Goal: Transaction & Acquisition: Purchase product/service

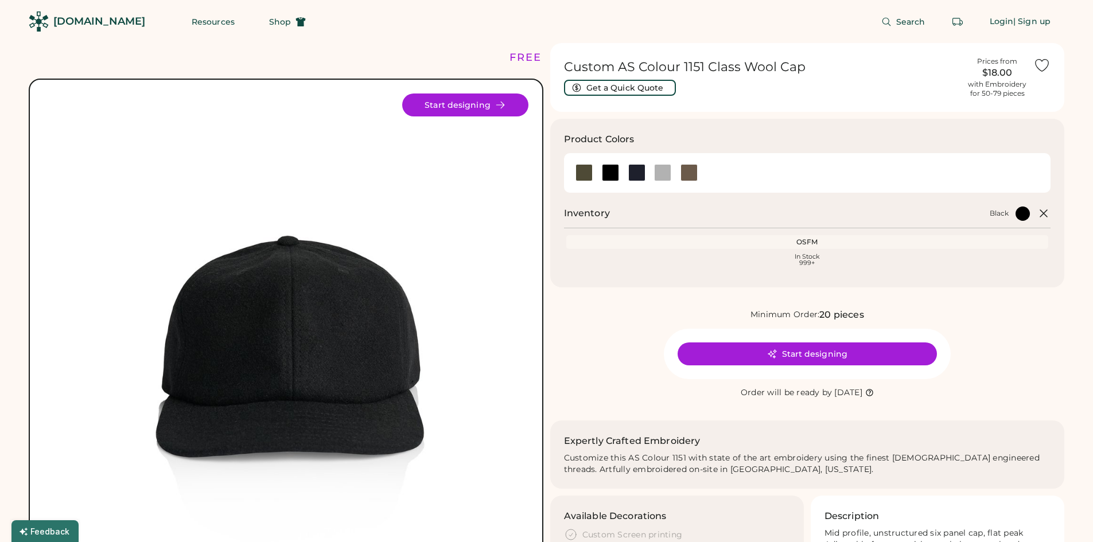
scroll to position [57, 0]
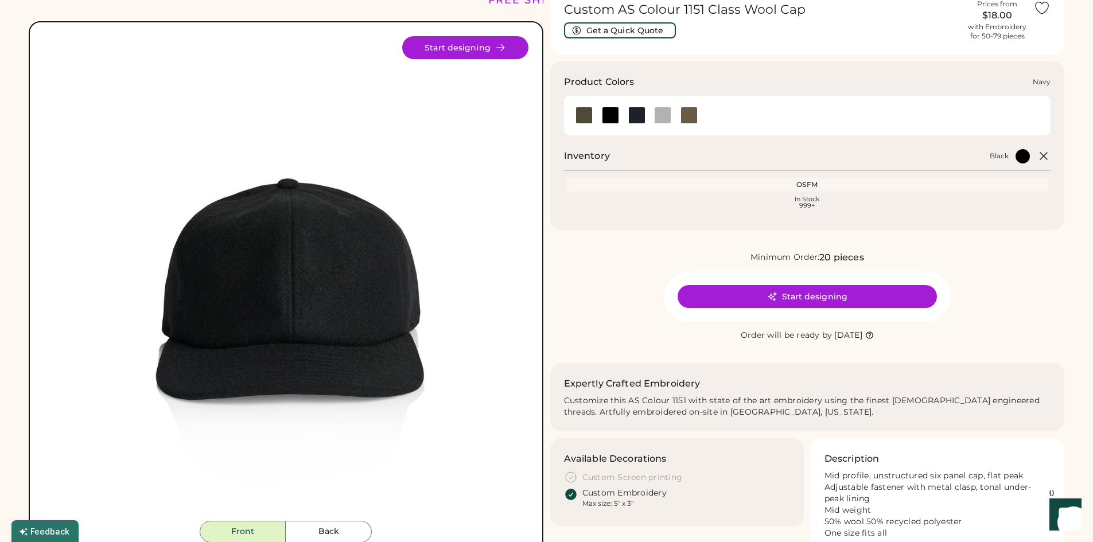
click at [635, 116] on div at bounding box center [636, 115] width 17 height 17
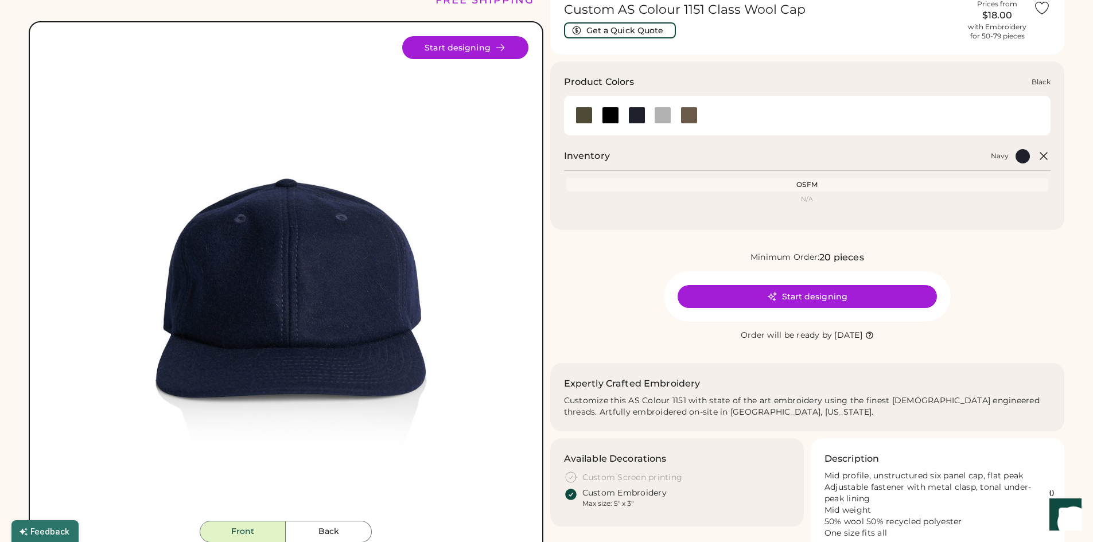
click at [598, 108] on div at bounding box center [610, 115] width 26 height 17
click at [603, 114] on div at bounding box center [610, 115] width 17 height 17
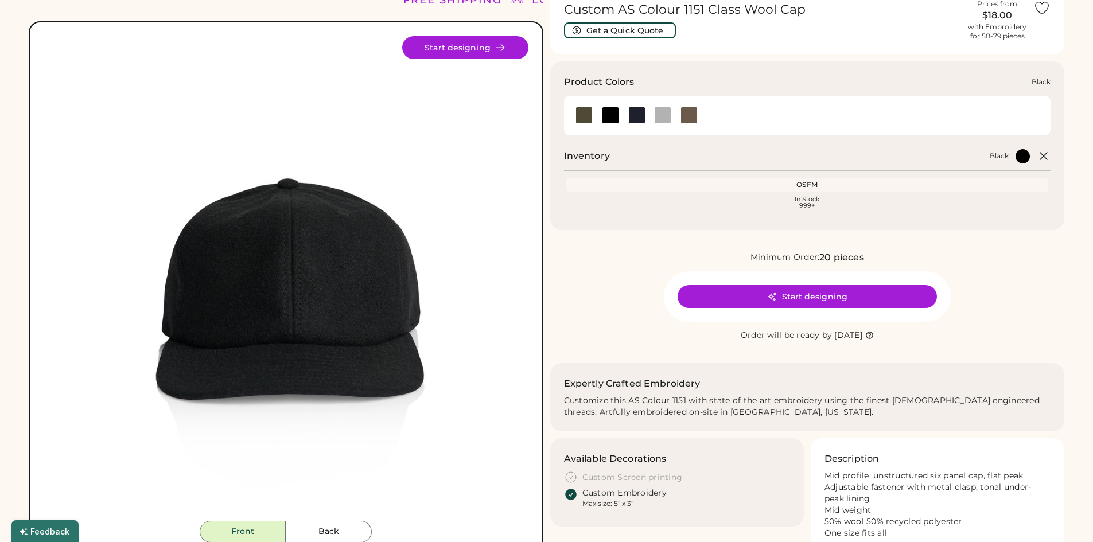
click at [609, 113] on div at bounding box center [610, 115] width 17 height 17
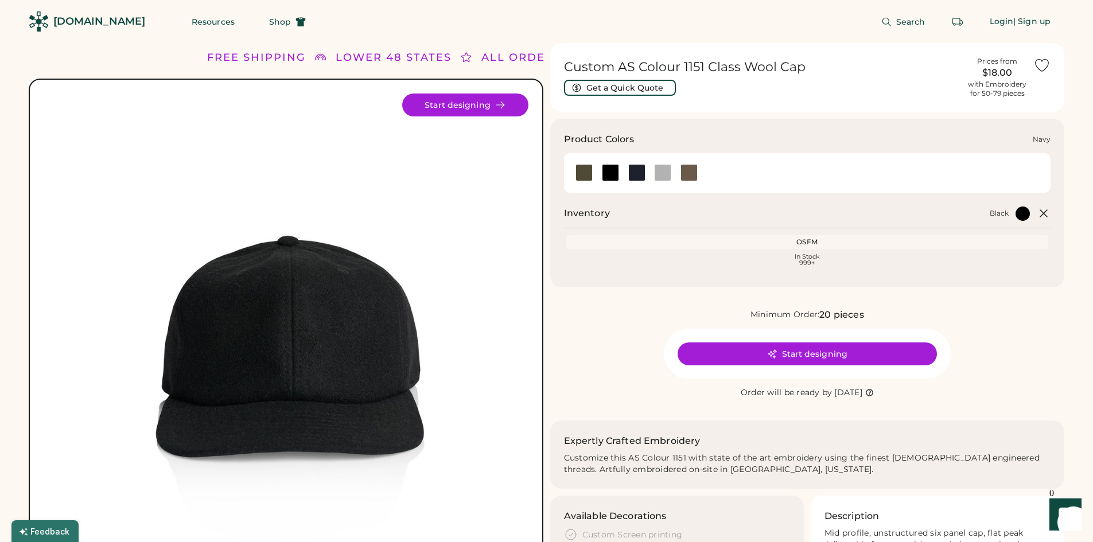
click at [637, 170] on div at bounding box center [636, 172] width 17 height 17
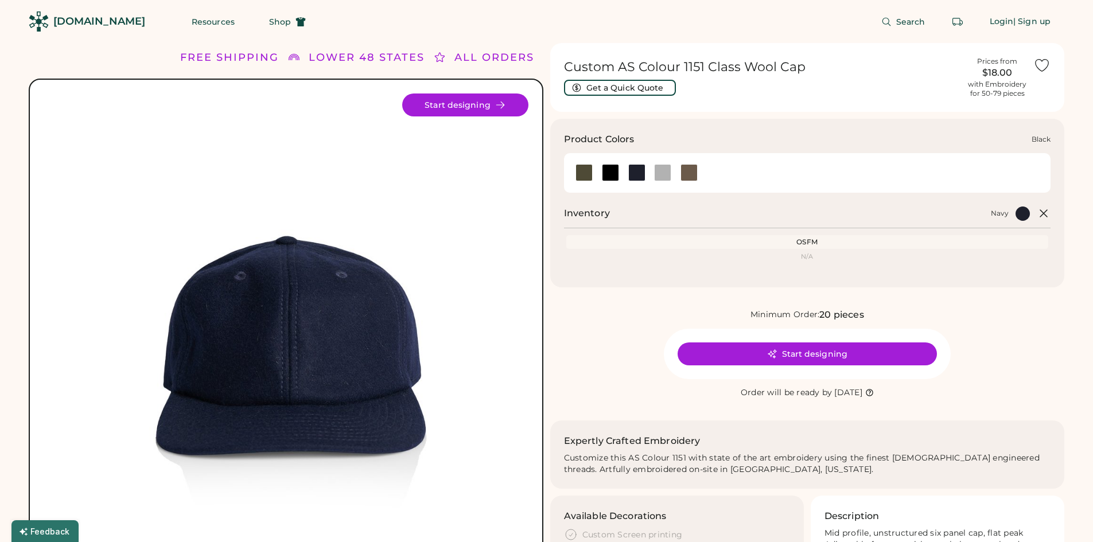
click at [607, 170] on div at bounding box center [610, 172] width 17 height 17
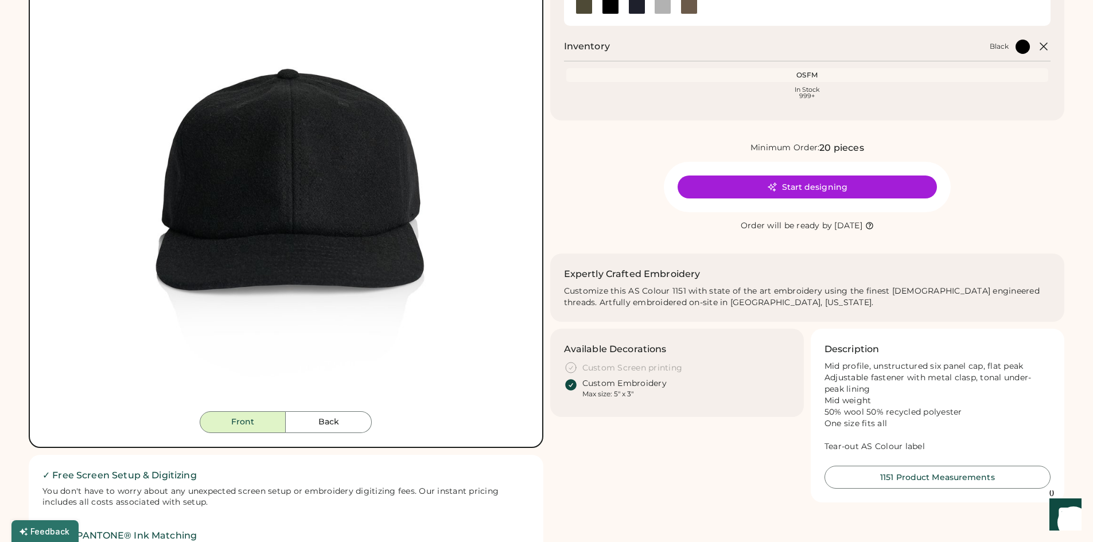
scroll to position [172, 0]
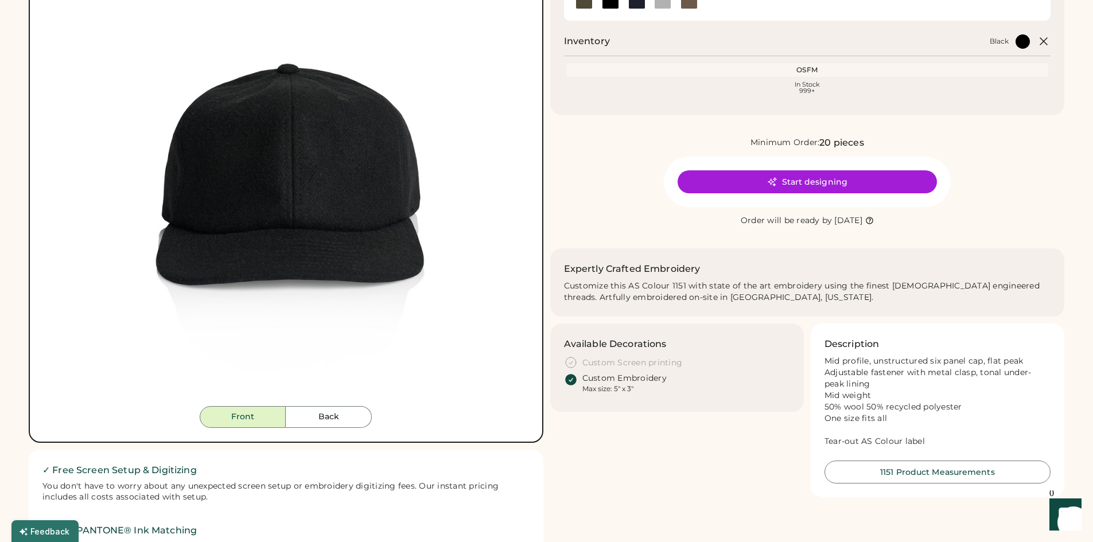
click at [1070, 517] on icon "Show" at bounding box center [1064, 515] width 13 height 14
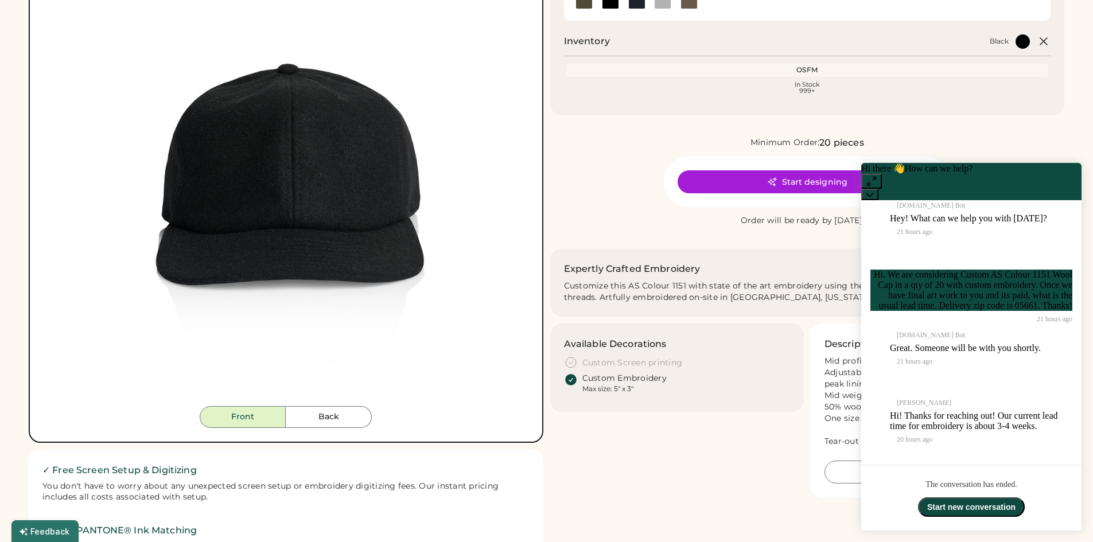
click at [951, 443] on span "20 hours ago" at bounding box center [985, 439] width 176 height 7
click at [963, 509] on button "Start new conversation" at bounding box center [971, 507] width 107 height 20
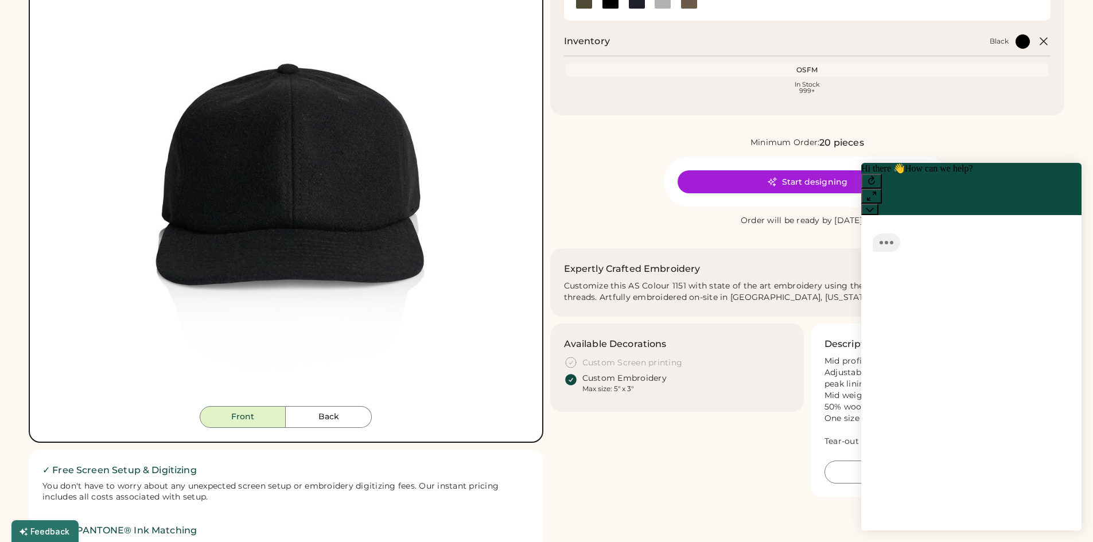
scroll to position [1, 0]
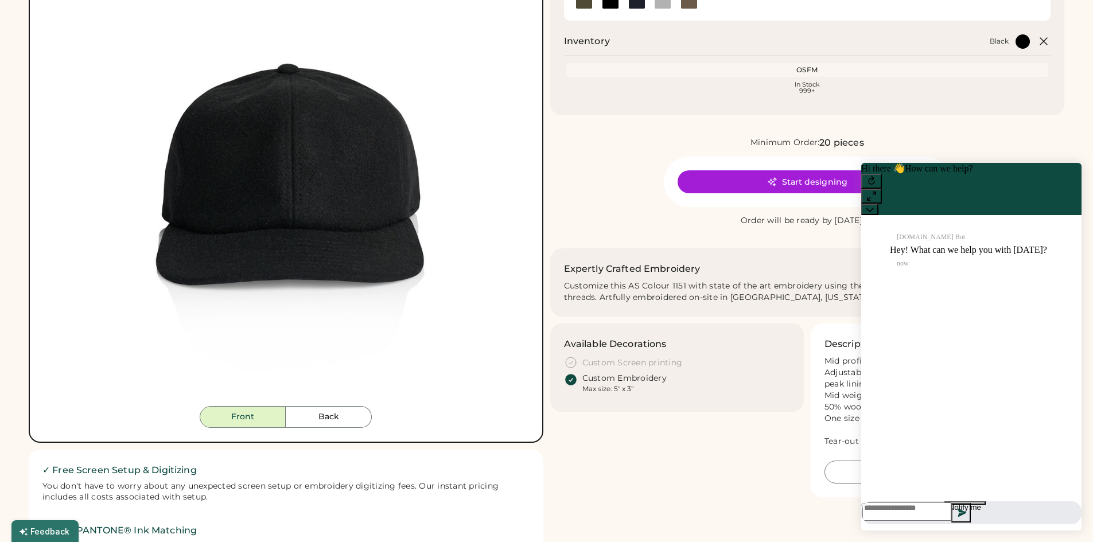
click at [933, 510] on textarea at bounding box center [906, 511] width 89 height 18
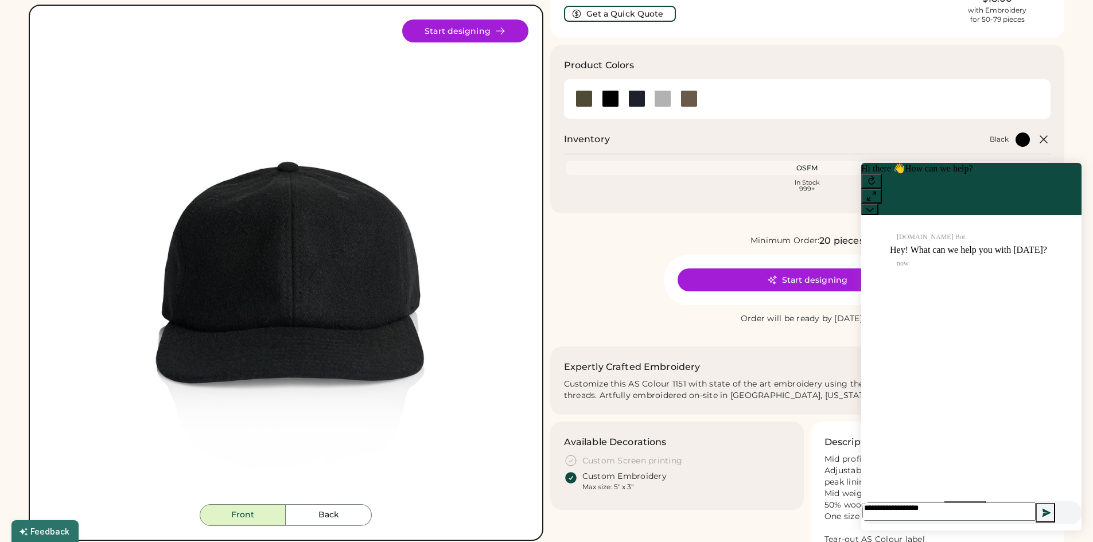
scroll to position [0, 0]
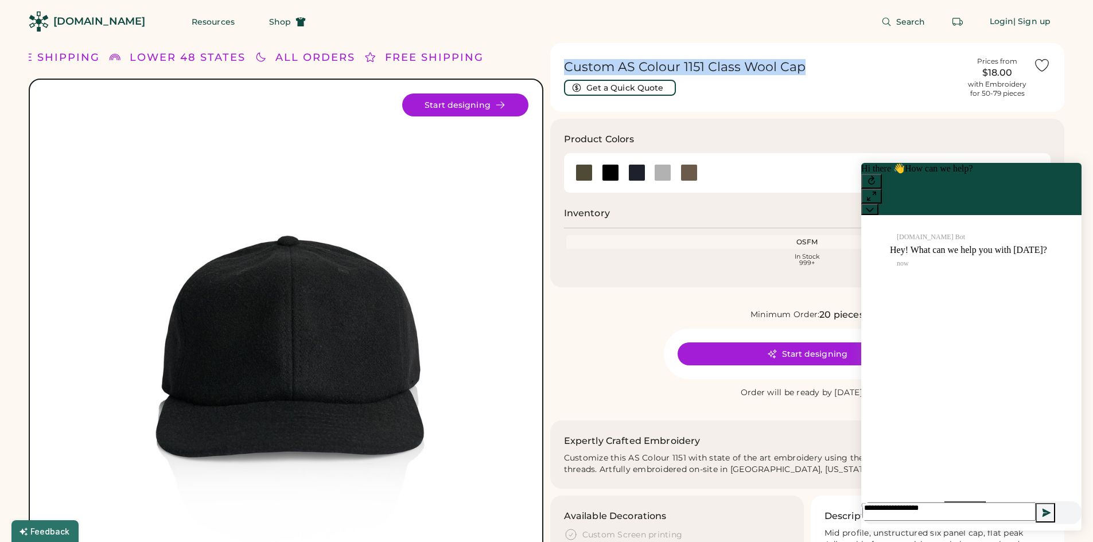
drag, startPoint x: 789, startPoint y: 68, endPoint x: 561, endPoint y: 63, distance: 227.8
click at [561, 63] on div "Custom AS Colour 1151 Class Wool Cap Get a Quick Quote Prices from $18.00 with …" at bounding box center [807, 77] width 515 height 69
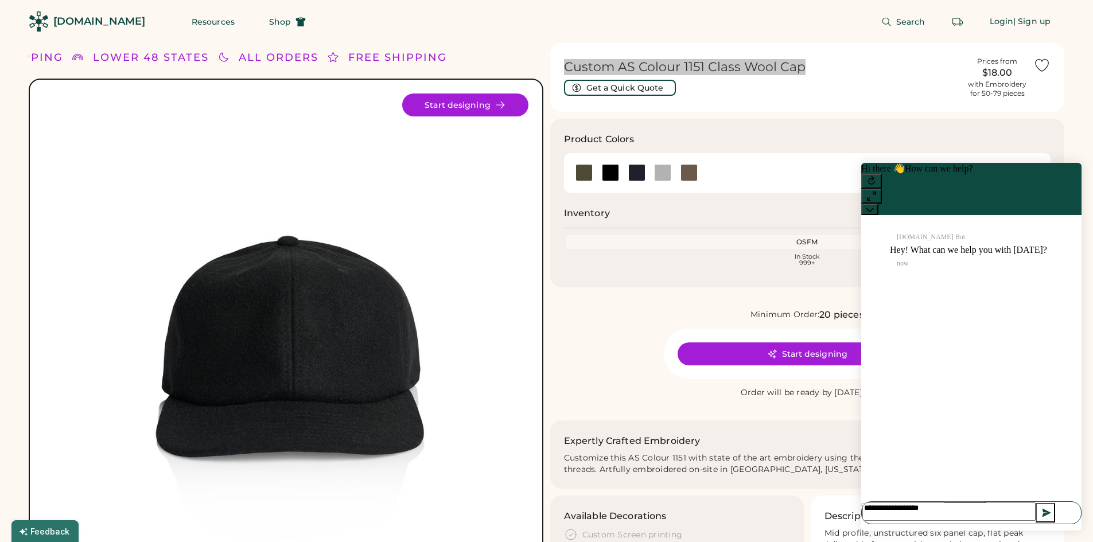
click at [960, 507] on textarea "**********" at bounding box center [948, 511] width 173 height 18
paste textarea "**********"
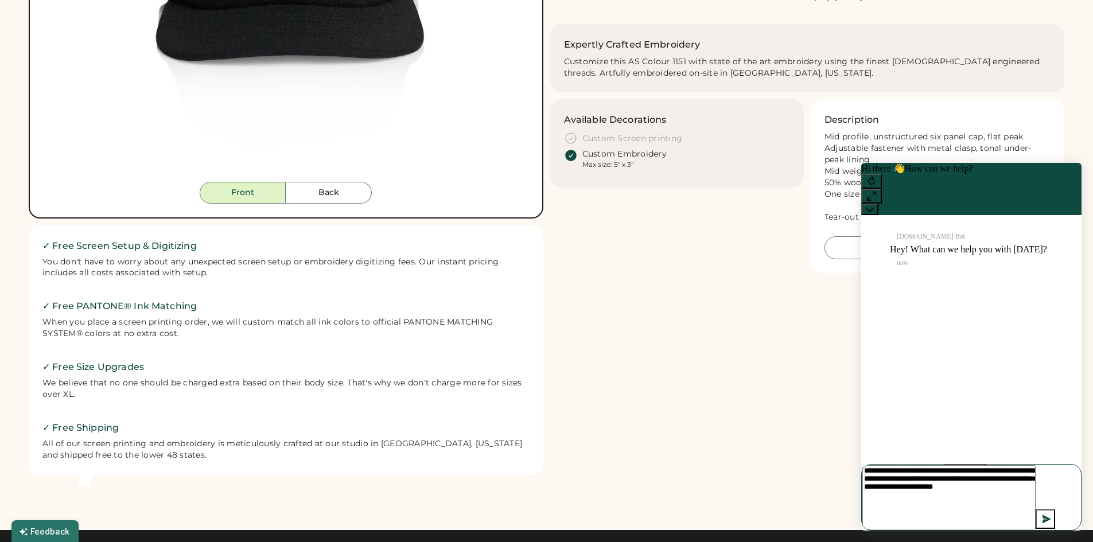
scroll to position [402, 0]
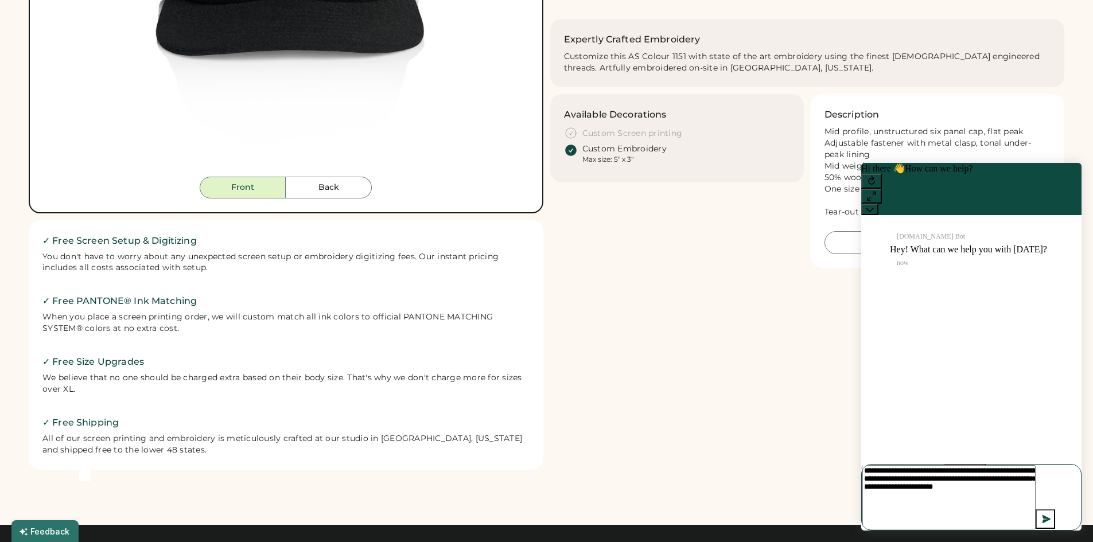
click at [942, 513] on textarea "**********" at bounding box center [948, 497] width 173 height 64
type textarea "**********"
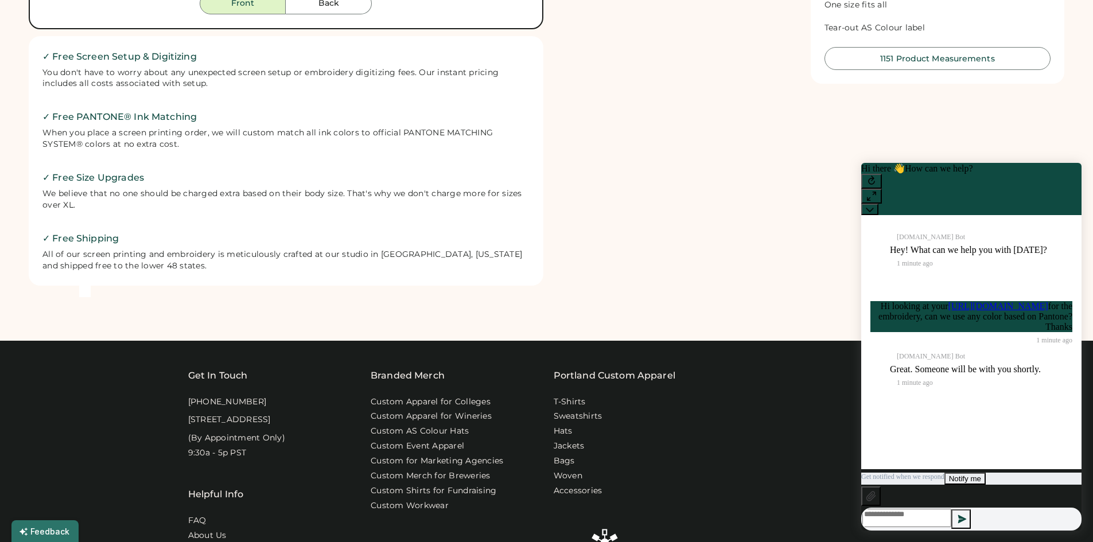
scroll to position [631, 0]
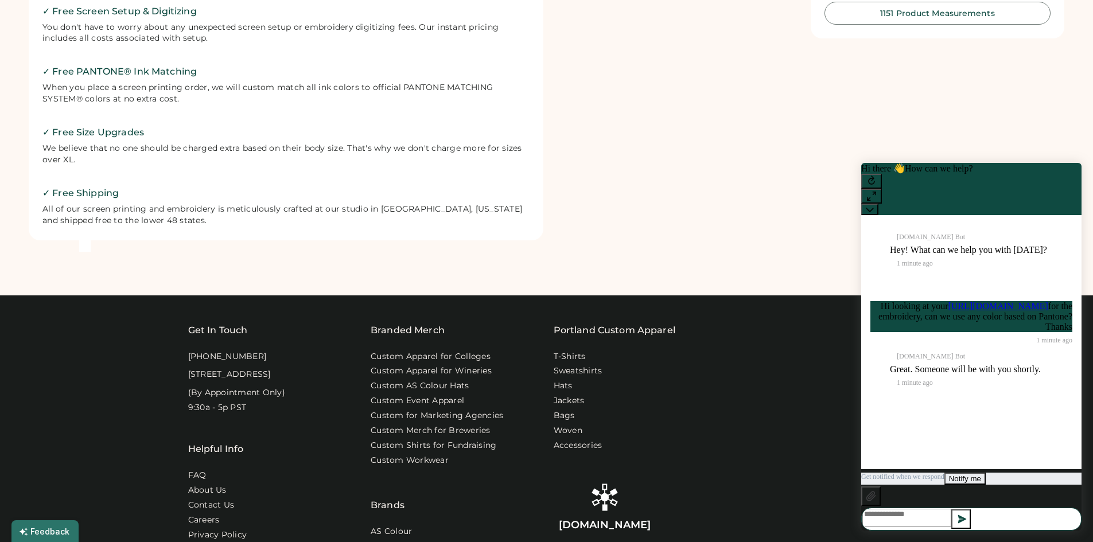
click at [937, 512] on textarea at bounding box center [906, 518] width 89 height 18
drag, startPoint x: 643, startPoint y: 526, endPoint x: 556, endPoint y: 520, distance: 87.4
click at [556, 520] on div "Rendered.co Premium custom screen printing & embroidery." at bounding box center [605, 540] width 103 height 112
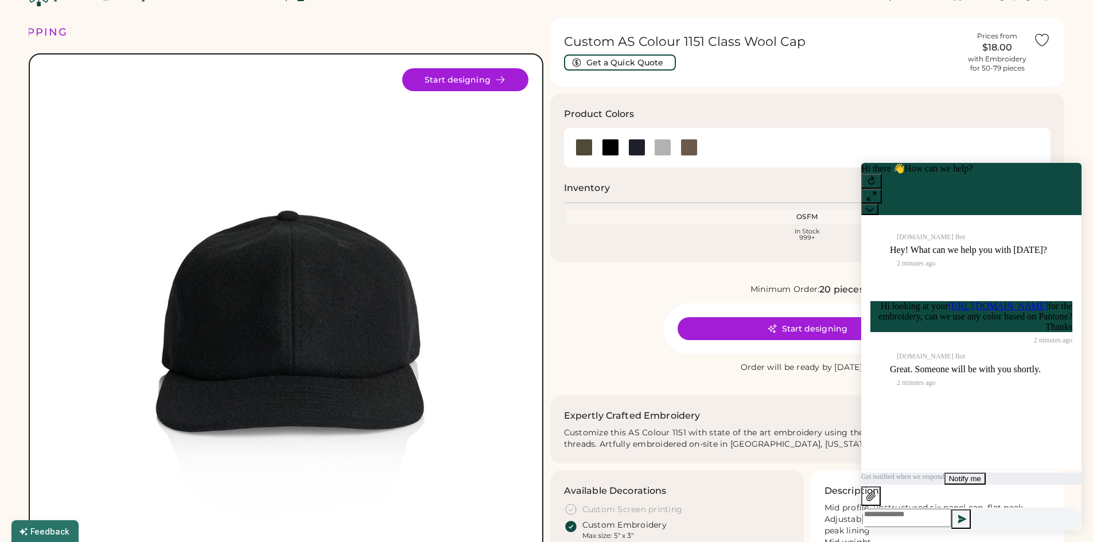
scroll to position [0, 0]
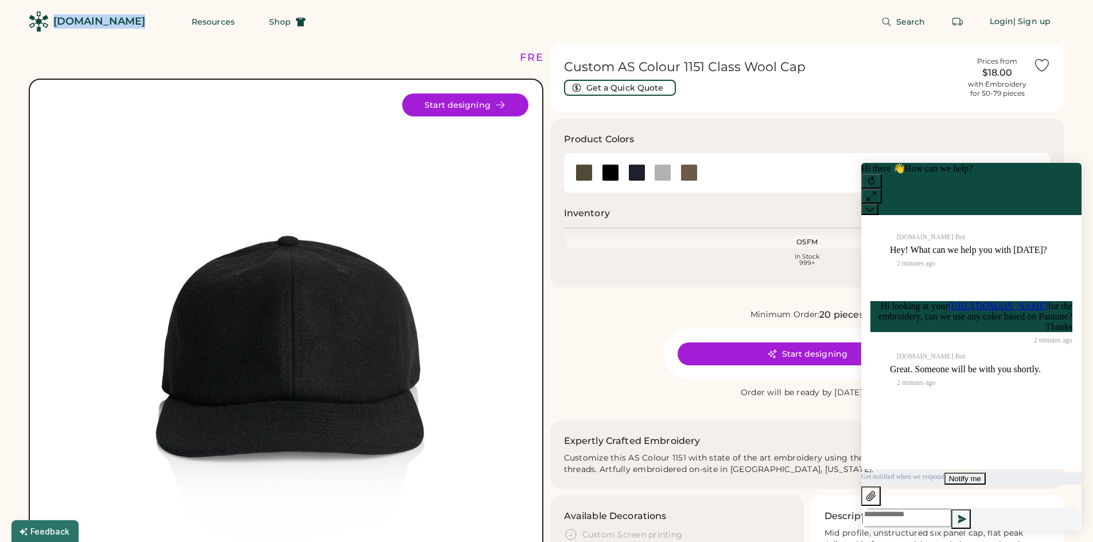
drag, startPoint x: 128, startPoint y: 21, endPoint x: 52, endPoint y: 20, distance: 75.7
click at [52, 20] on div "Rendered.co Resources Shop Search Login | Sign up" at bounding box center [546, 21] width 1093 height 43
